Goal: Navigation & Orientation: Go to known website

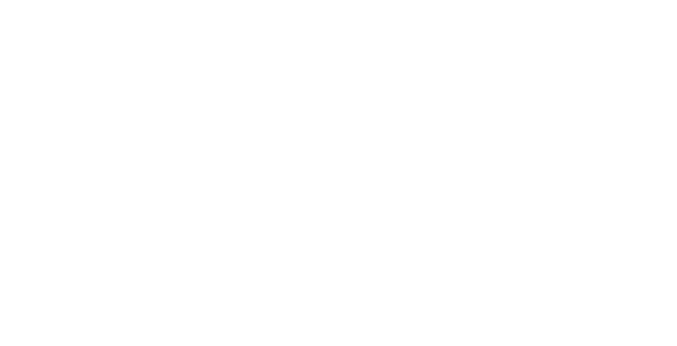
click at [396, 135] on body at bounding box center [338, 173] width 677 height 346
click at [476, 192] on body at bounding box center [338, 173] width 677 height 346
